Goal: Task Accomplishment & Management: Use online tool/utility

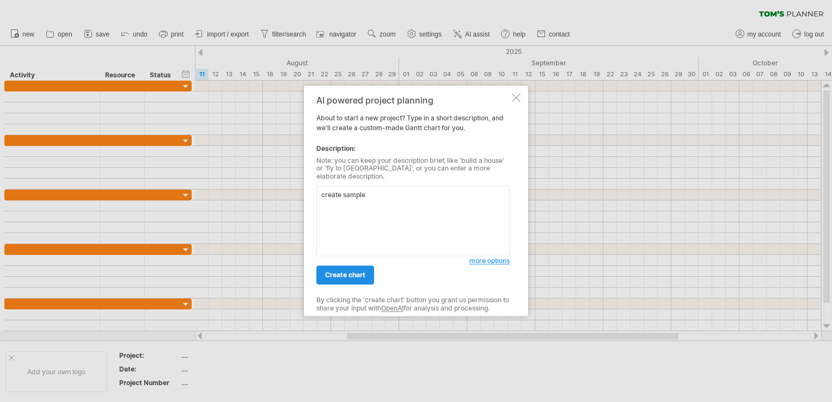
type textarea "create sample"
click at [343, 273] on span "create chart" at bounding box center [345, 275] width 40 height 8
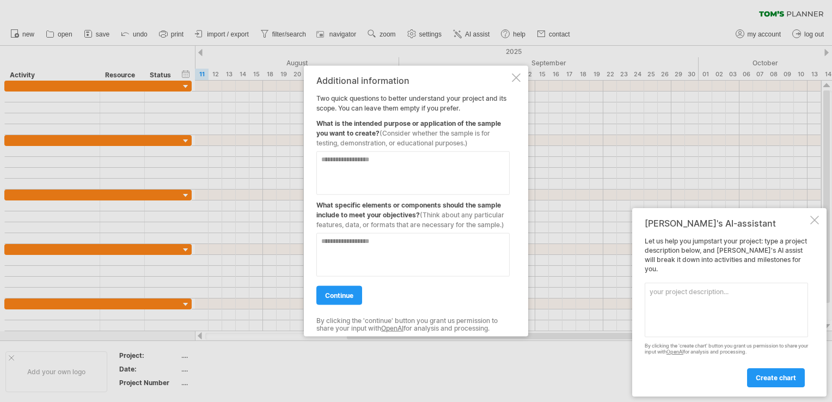
click at [521, 78] on div "Additional information Two quick questions to better understand your project an…" at bounding box center [416, 201] width 224 height 271
click at [520, 76] on div at bounding box center [516, 78] width 9 height 9
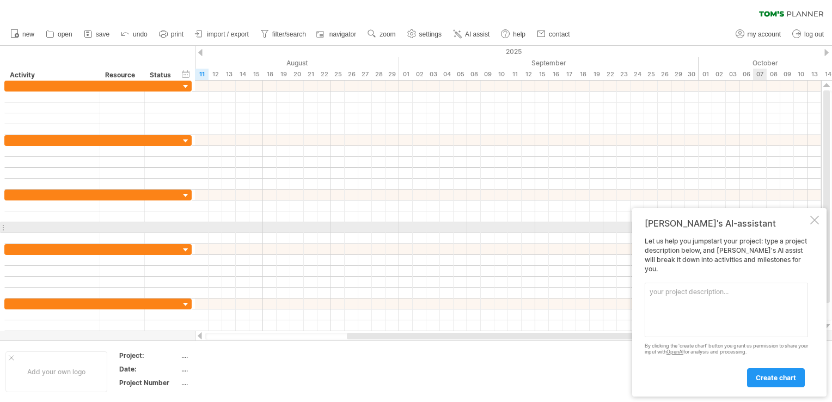
click at [809, 227] on div "[PERSON_NAME]'s AI-assistant Let us help you jumpstart your project: type a pro…" at bounding box center [729, 302] width 194 height 188
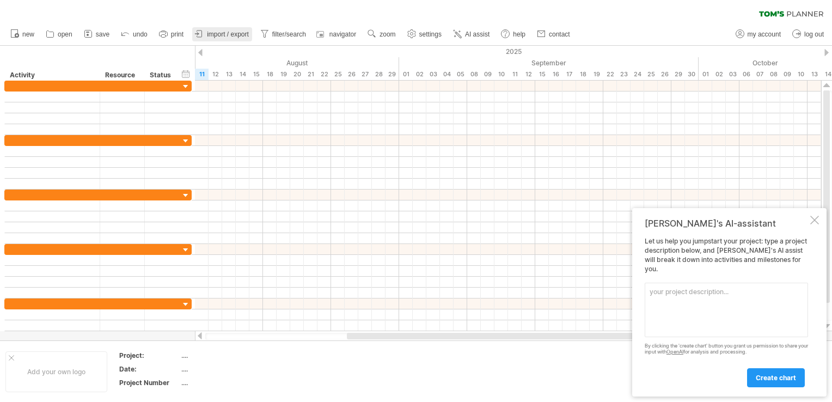
click at [231, 31] on span "import / export" at bounding box center [228, 35] width 42 height 8
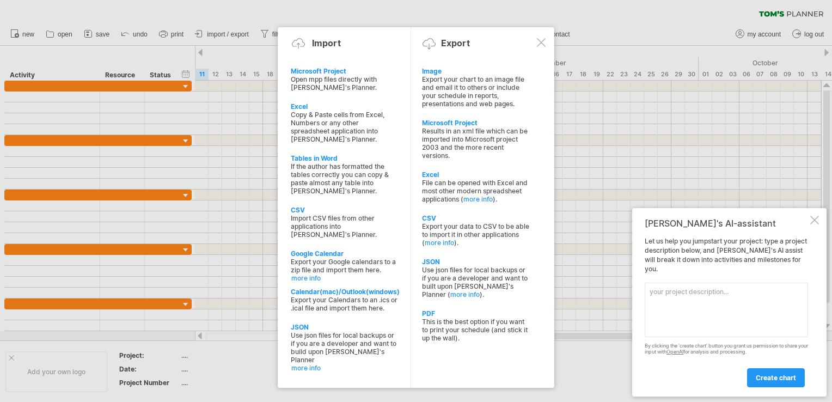
click at [545, 42] on div at bounding box center [541, 42] width 9 height 9
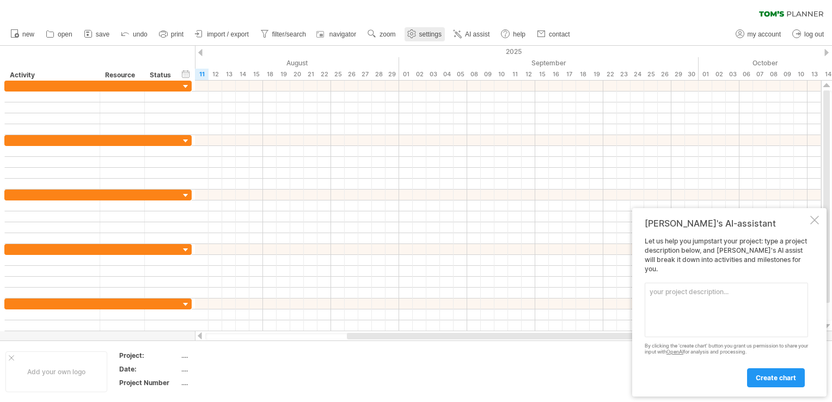
click at [429, 37] on span "settings" at bounding box center [430, 35] width 22 height 8
select select "*"
select select "**"
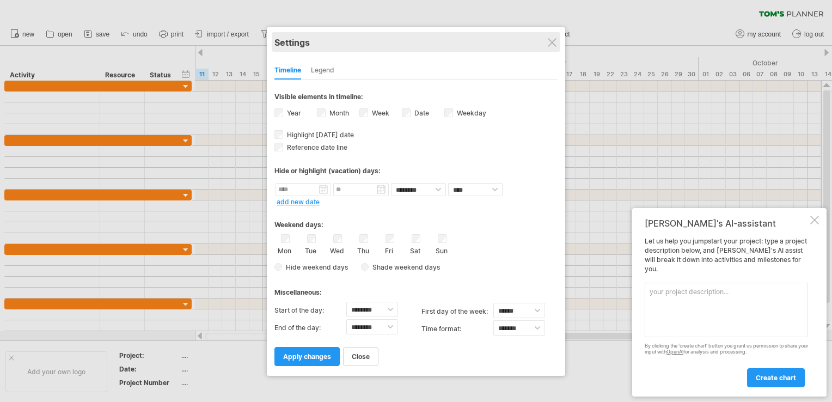
click at [546, 39] on div "Settings" at bounding box center [416, 42] width 283 height 20
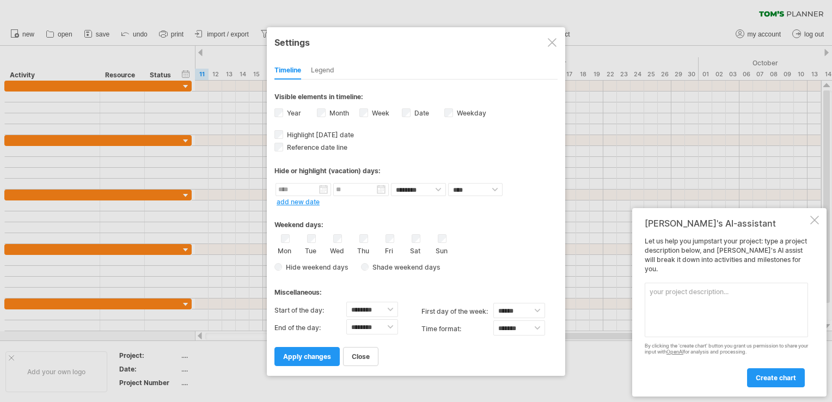
click at [552, 39] on div at bounding box center [552, 42] width 9 height 9
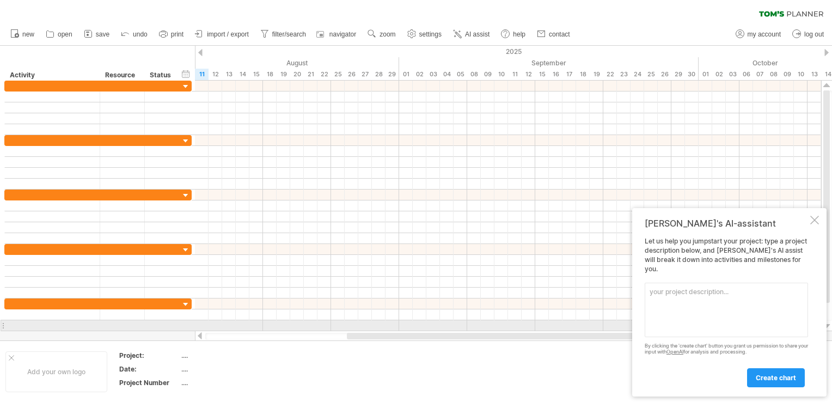
click at [728, 326] on textarea at bounding box center [726, 310] width 163 height 54
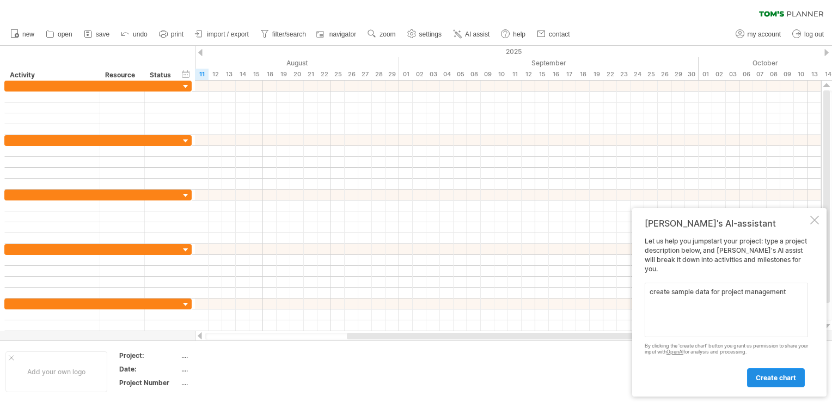
type textarea "create sample data for project management"
click at [764, 385] on link "create chart" at bounding box center [776, 377] width 58 height 19
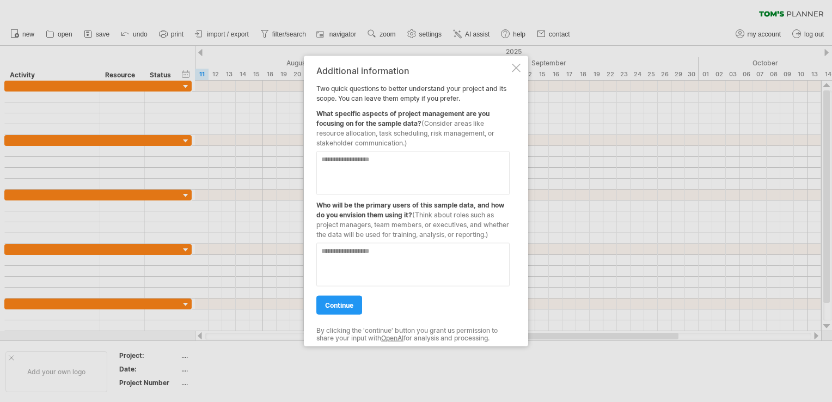
click at [405, 173] on textarea at bounding box center [412, 173] width 193 height 44
type textarea "**********"
click at [328, 302] on span "continue" at bounding box center [339, 305] width 28 height 8
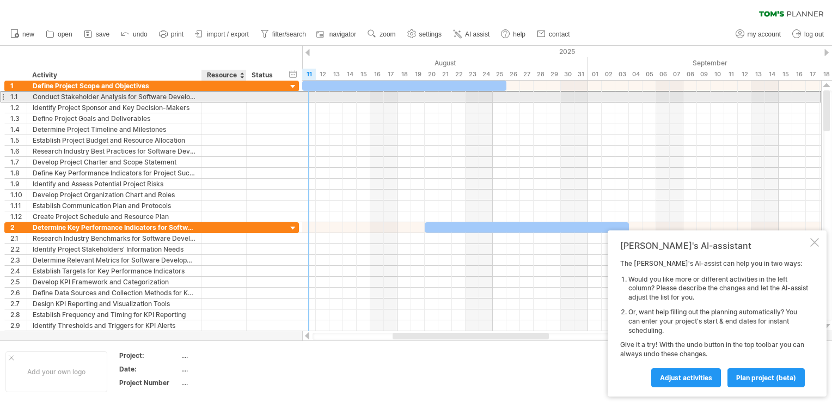
click at [235, 99] on div at bounding box center [224, 97] width 33 height 10
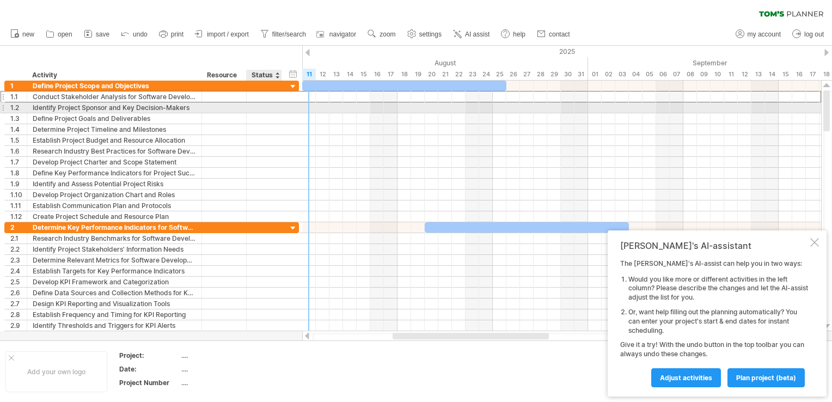
click at [291, 107] on div "**********" at bounding box center [151, 107] width 295 height 11
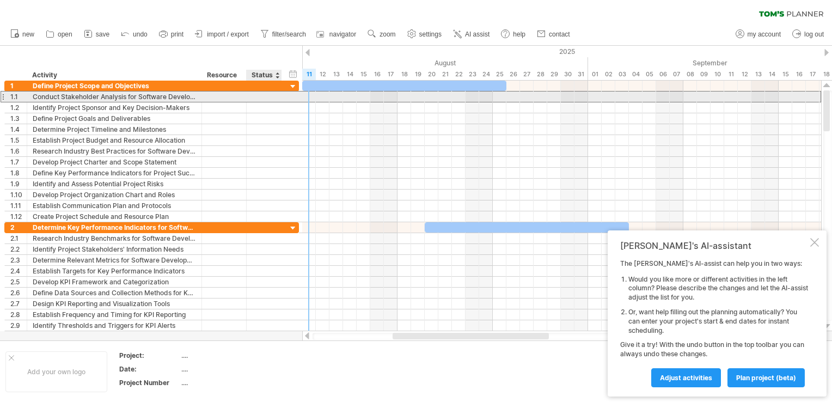
click at [290, 95] on div "**********" at bounding box center [151, 96] width 295 height 11
click at [278, 97] on div at bounding box center [280, 97] width 5 height 11
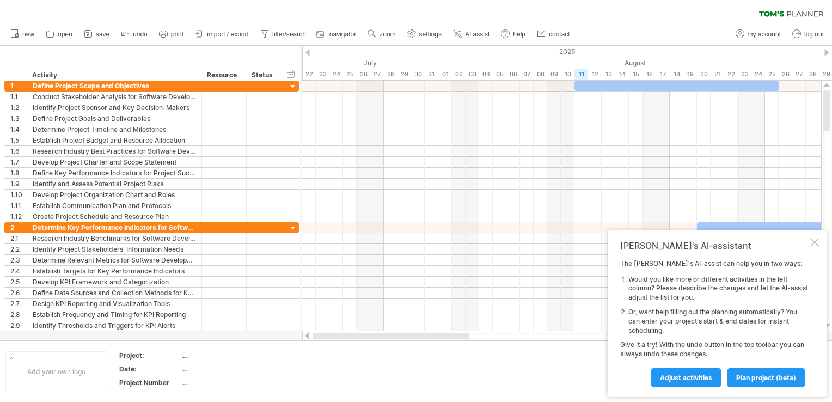
drag, startPoint x: 434, startPoint y: 339, endPoint x: 285, endPoint y: 337, distance: 148.2
click at [285, 337] on div "Trying to reach [DOMAIN_NAME] Connected again... 0% clear filter new 1" at bounding box center [416, 201] width 832 height 402
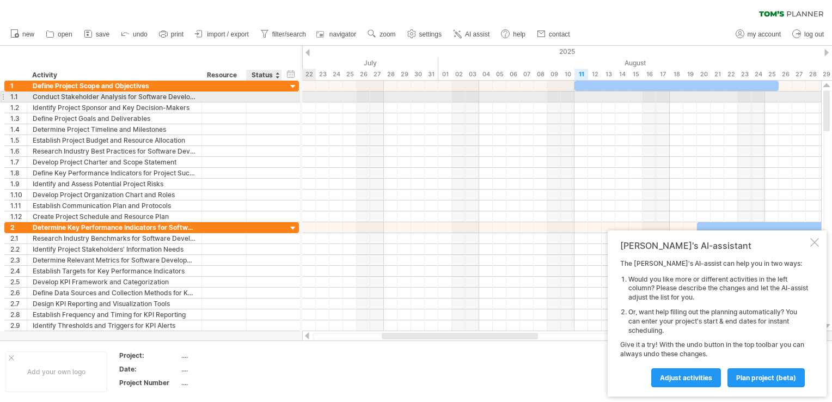
click at [276, 97] on div at bounding box center [264, 97] width 35 height 10
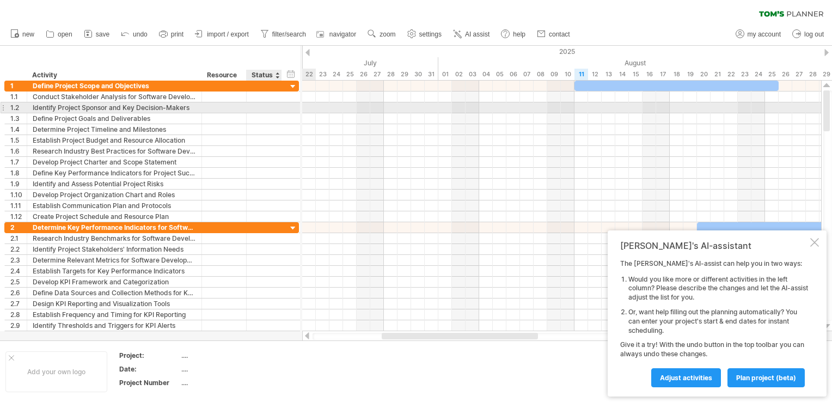
click at [284, 113] on div "**********" at bounding box center [151, 118] width 295 height 11
click at [288, 109] on div "**********" at bounding box center [151, 107] width 295 height 11
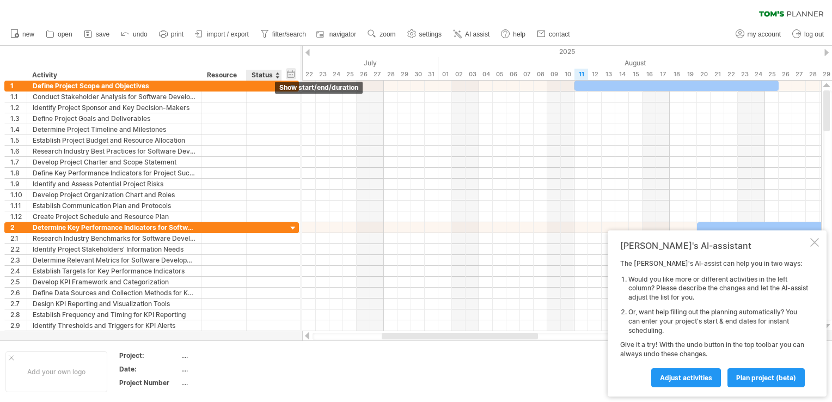
click at [293, 75] on div "hide start/end/duration show start/end/duration" at bounding box center [291, 73] width 10 height 11
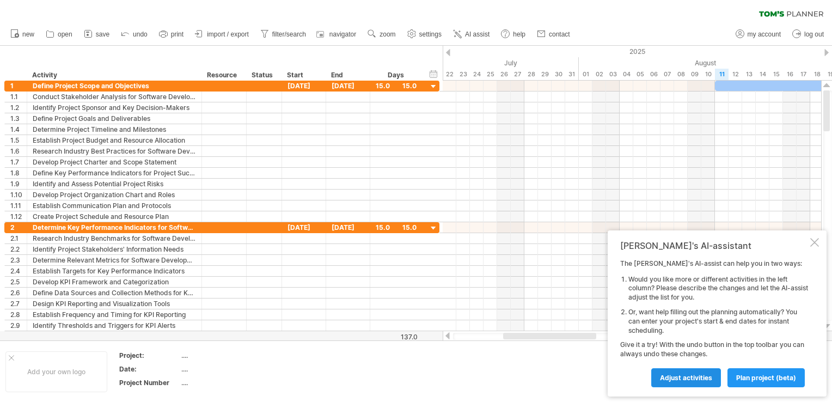
click at [680, 376] on span "Adjust activities" at bounding box center [686, 378] width 52 height 8
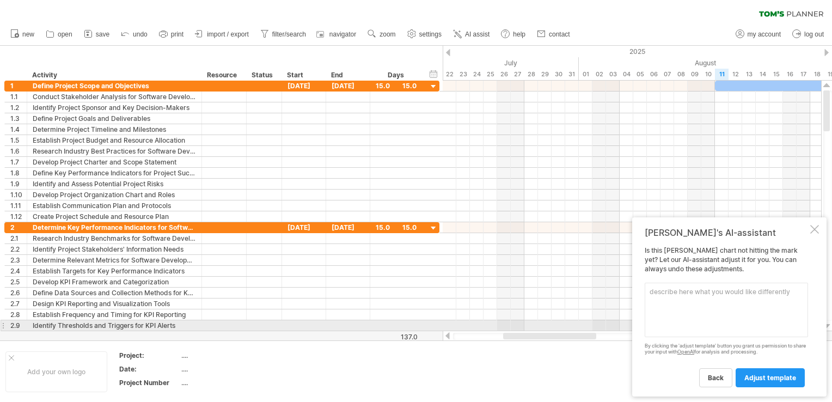
click at [704, 323] on textarea at bounding box center [726, 310] width 163 height 54
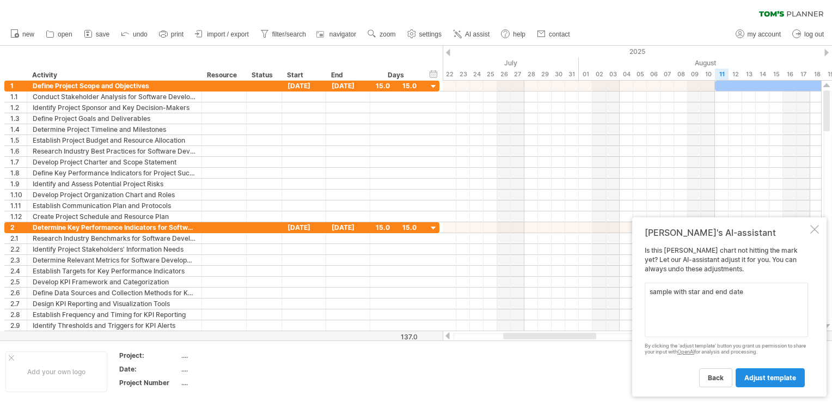
type textarea "sample with star and end date"
click at [743, 371] on link "adjust template" at bounding box center [770, 377] width 69 height 19
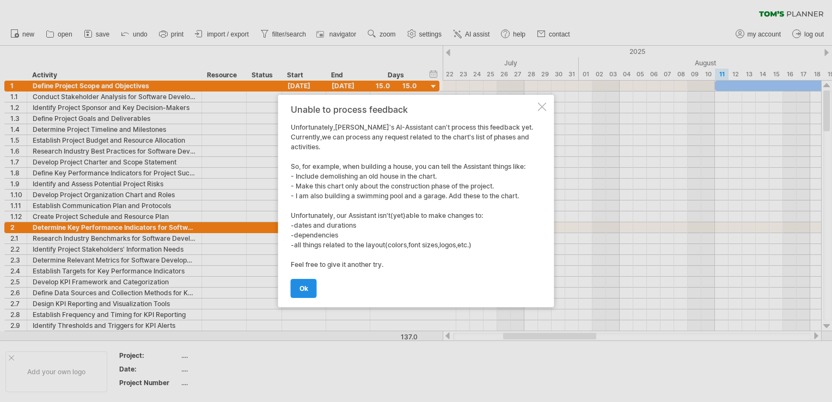
click at [314, 288] on link "ok" at bounding box center [304, 288] width 26 height 19
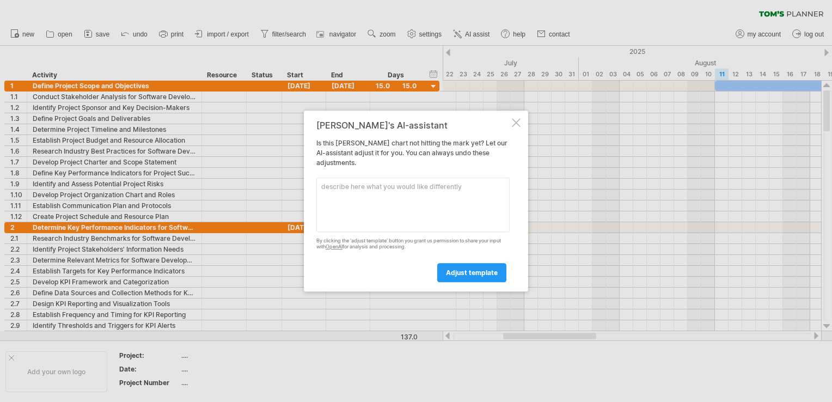
click at [520, 121] on div at bounding box center [516, 122] width 9 height 9
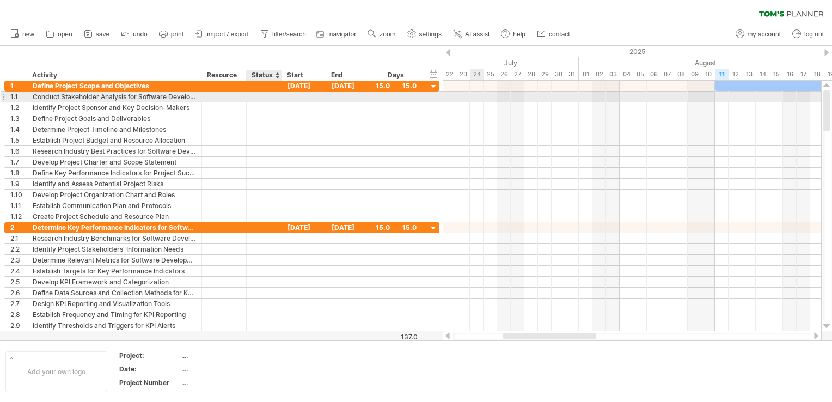
click at [263, 93] on div at bounding box center [264, 97] width 24 height 10
click at [224, 96] on div at bounding box center [224, 97] width 33 height 10
click at [224, 96] on input "text" at bounding box center [224, 97] width 33 height 10
click at [270, 101] on div at bounding box center [264, 97] width 24 height 10
click at [270, 101] on input "text" at bounding box center [264, 97] width 24 height 10
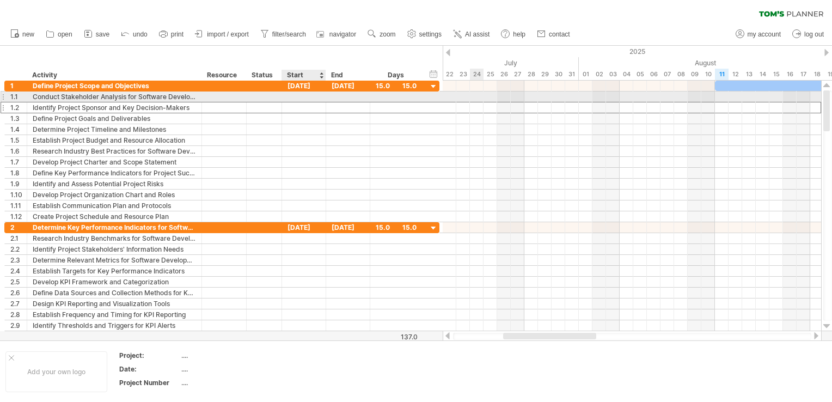
click at [318, 102] on div at bounding box center [304, 107] width 44 height 10
click at [318, 99] on div at bounding box center [304, 97] width 44 height 10
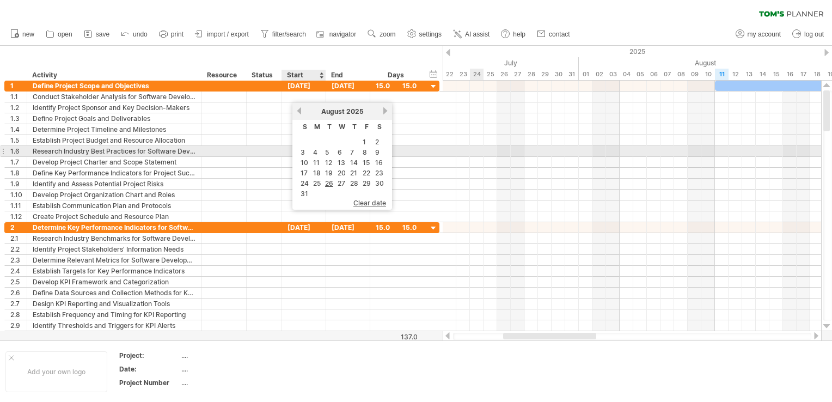
click at [319, 151] on td "4" at bounding box center [317, 152] width 11 height 9
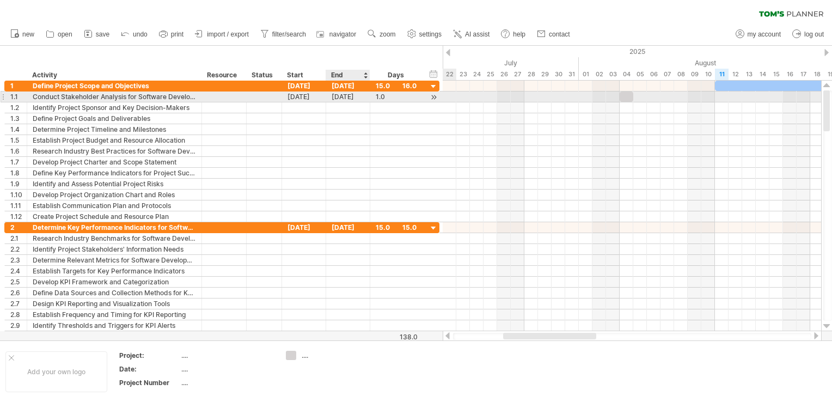
click at [360, 94] on div "[DATE]" at bounding box center [348, 97] width 44 height 10
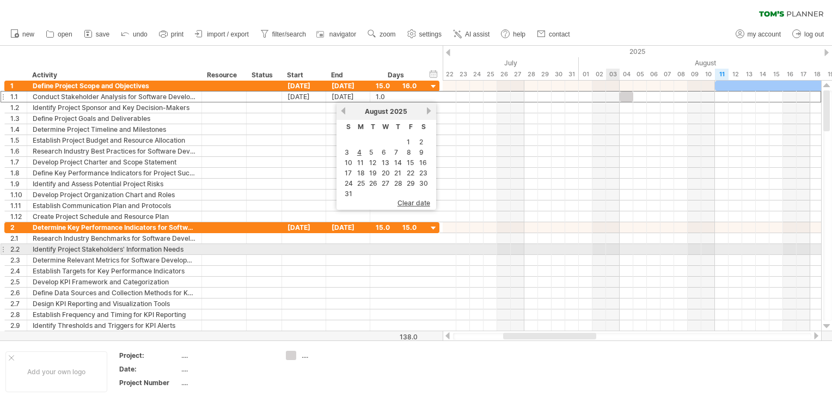
click at [607, 255] on div at bounding box center [632, 260] width 379 height 11
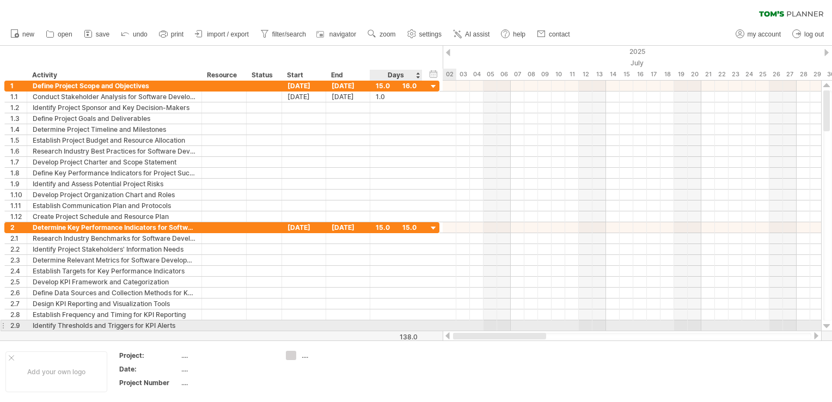
drag, startPoint x: 532, startPoint y: 336, endPoint x: 410, endPoint y: 324, distance: 122.6
click at [410, 324] on div "Trying to reach [DOMAIN_NAME] Connected again... 0% clear filter new 1" at bounding box center [416, 201] width 832 height 402
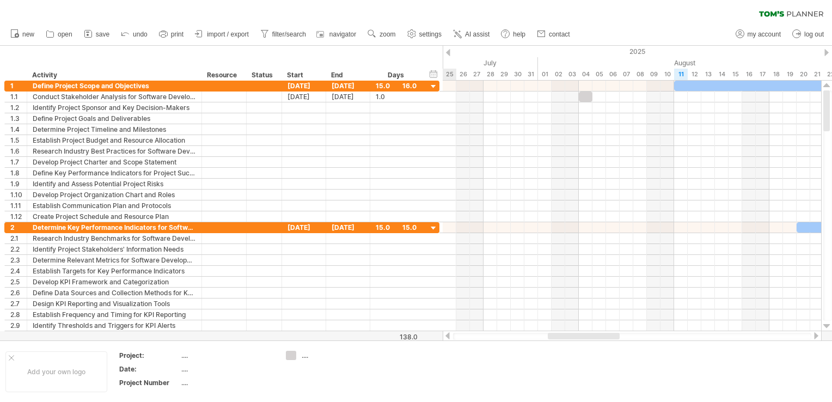
drag, startPoint x: 540, startPoint y: 337, endPoint x: 590, endPoint y: 336, distance: 50.7
click at [590, 336] on div at bounding box center [584, 336] width 72 height 7
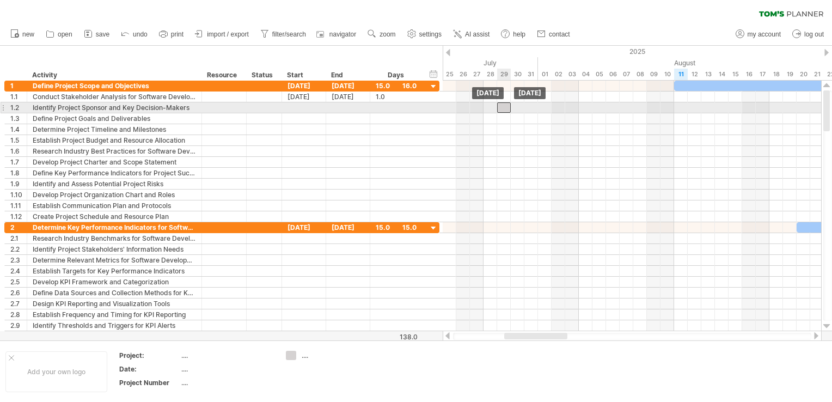
drag, startPoint x: 584, startPoint y: 100, endPoint x: 500, endPoint y: 111, distance: 84.6
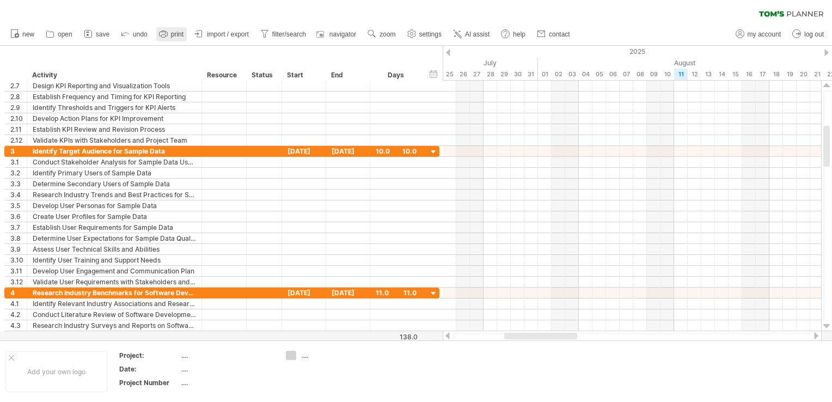
click at [174, 35] on span "print" at bounding box center [177, 35] width 13 height 8
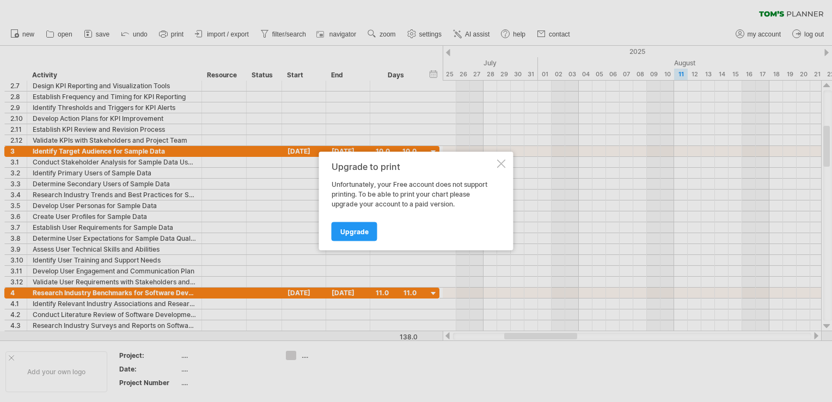
click at [500, 164] on div at bounding box center [501, 164] width 9 height 9
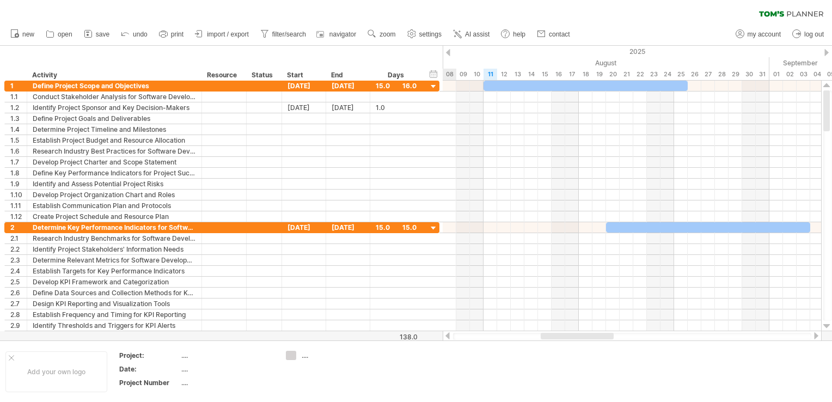
drag, startPoint x: 537, startPoint y: 337, endPoint x: 574, endPoint y: 335, distance: 36.5
click at [574, 335] on div at bounding box center [577, 336] width 73 height 7
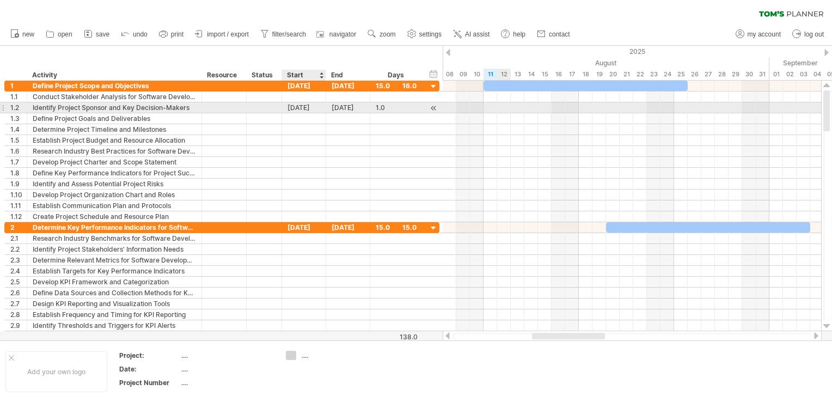
click at [315, 107] on div "[DATE]" at bounding box center [304, 107] width 44 height 10
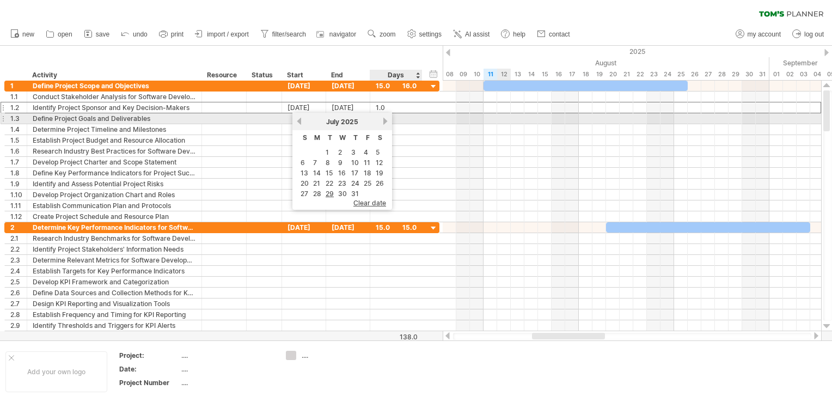
click at [383, 121] on link "next" at bounding box center [385, 121] width 8 height 8
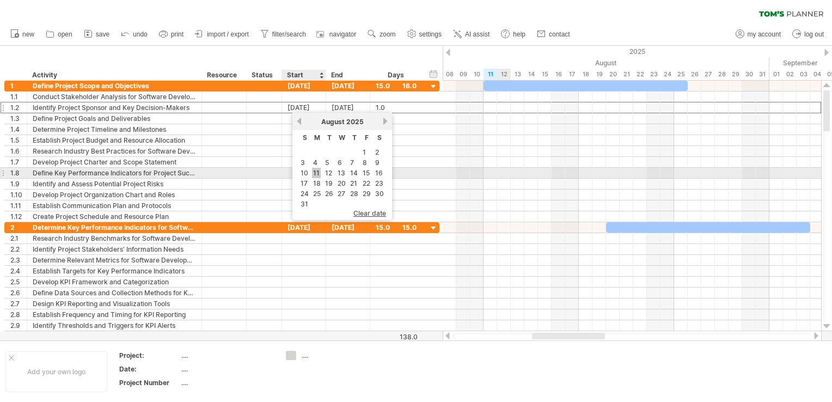
click at [316, 170] on link "11" at bounding box center [316, 173] width 9 height 10
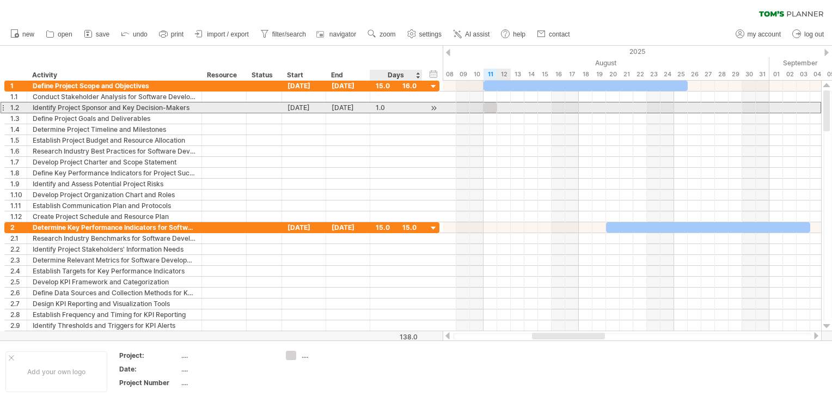
click at [397, 106] on div "1.0" at bounding box center [396, 107] width 41 height 10
type input "*"
click at [516, 108] on div at bounding box center [525, 107] width 82 height 10
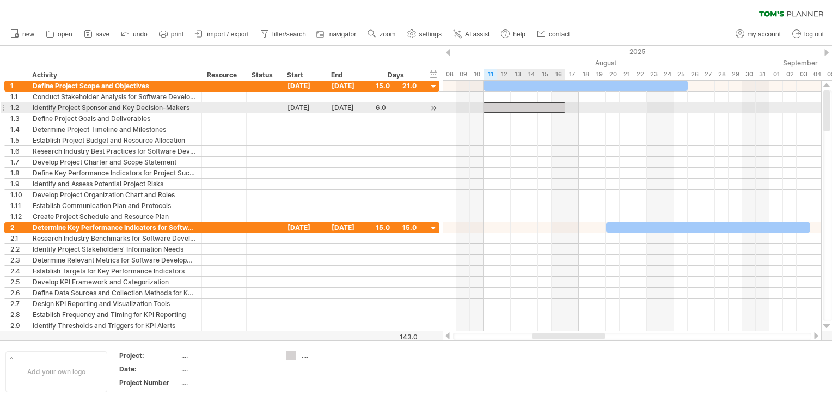
click at [516, 108] on div at bounding box center [525, 107] width 82 height 10
click at [529, 111] on div "**" at bounding box center [525, 107] width 82 height 10
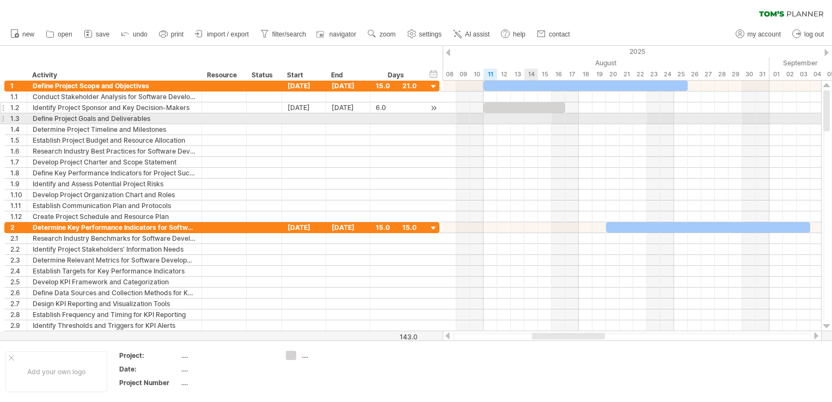
click at [528, 117] on div at bounding box center [632, 118] width 379 height 11
click at [264, 113] on div at bounding box center [264, 118] width 24 height 10
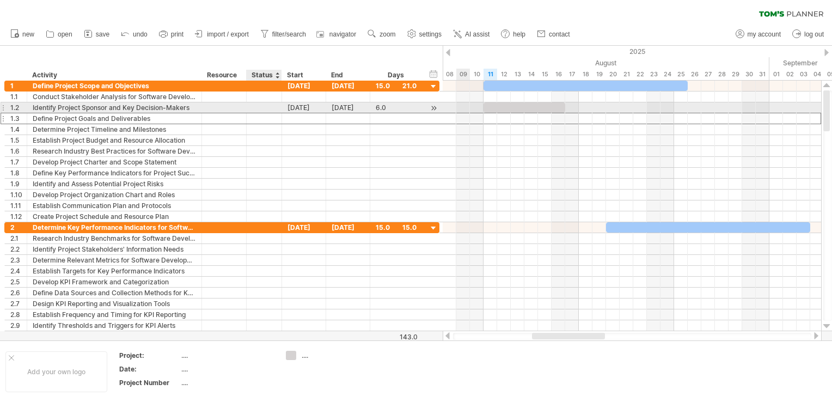
click at [271, 104] on div at bounding box center [264, 107] width 24 height 10
click at [271, 103] on input "text" at bounding box center [264, 107] width 24 height 10
click at [268, 109] on input "text" at bounding box center [264, 107] width 24 height 10
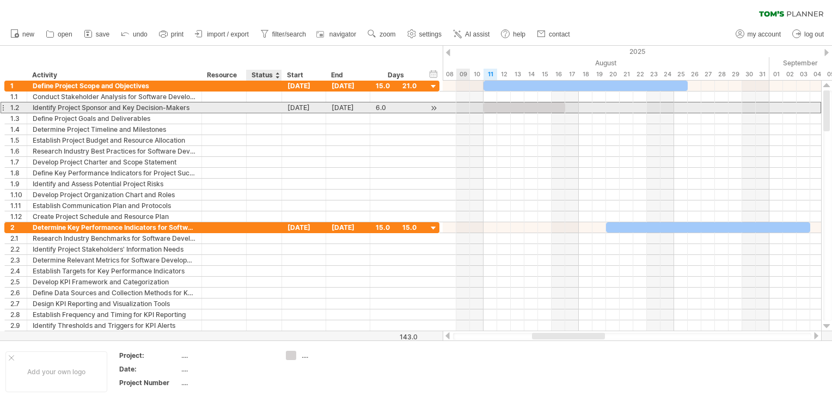
click at [268, 109] on input "text" at bounding box center [264, 107] width 24 height 10
type input "****"
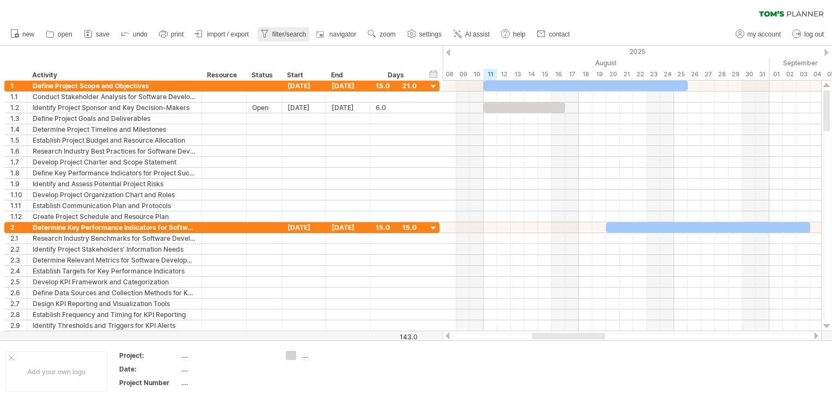
click at [285, 35] on span "filter/search" at bounding box center [289, 35] width 34 height 8
type input "**********"
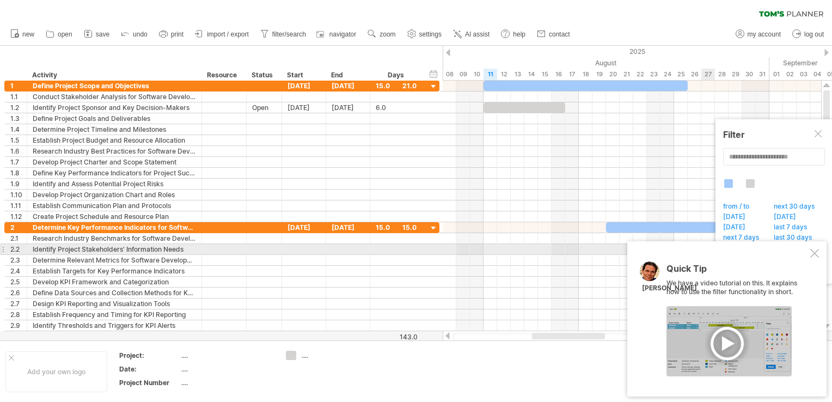
click at [815, 252] on div at bounding box center [815, 253] width 9 height 9
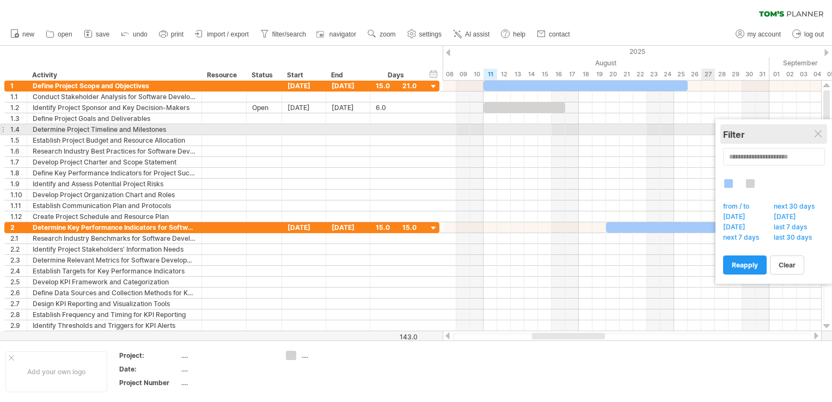
click at [824, 130] on div "Filter" at bounding box center [773, 134] width 101 height 20
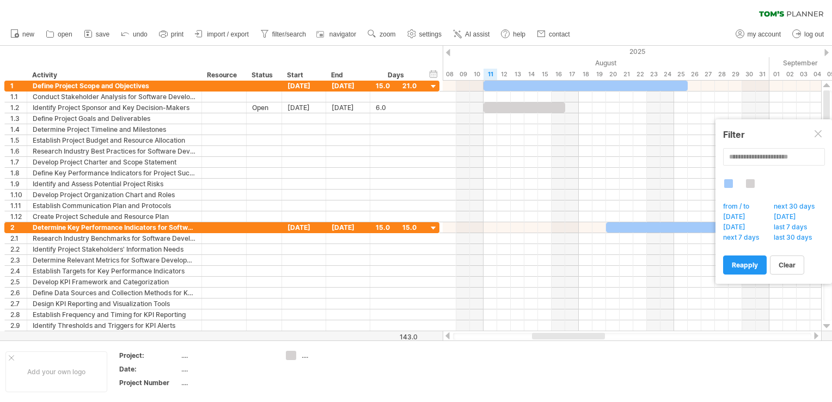
click at [449, 52] on div at bounding box center [448, 52] width 4 height 7
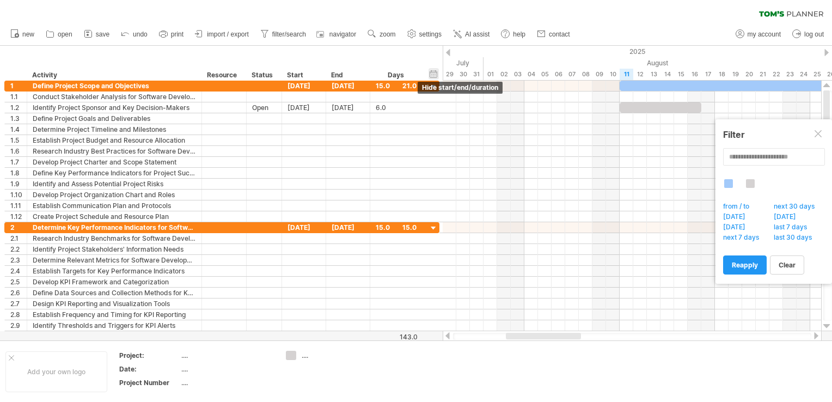
click at [434, 75] on div "hide start/end/duration show start/end/duration" at bounding box center [434, 73] width 10 height 11
